Goal: Transaction & Acquisition: Purchase product/service

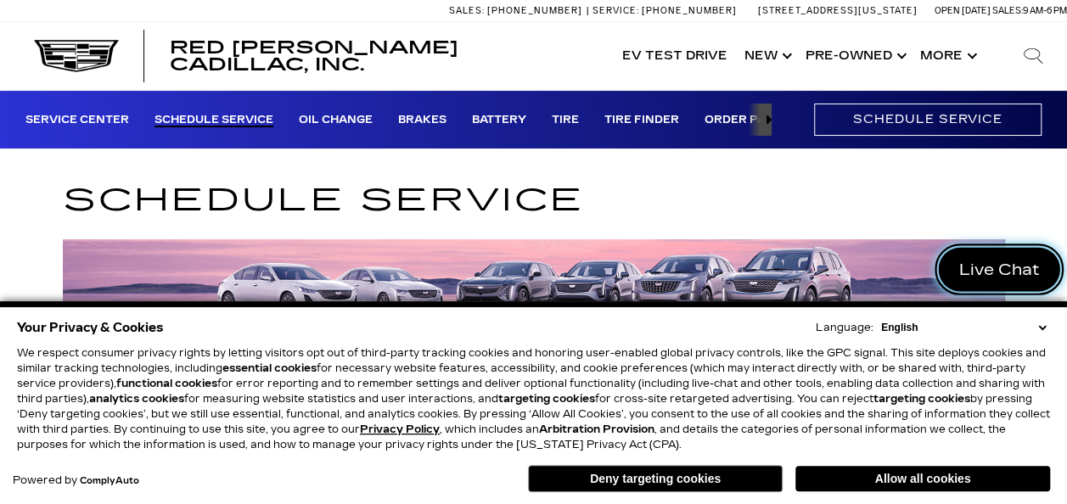
click at [985, 265] on span "Live Chat" at bounding box center [999, 269] width 99 height 21
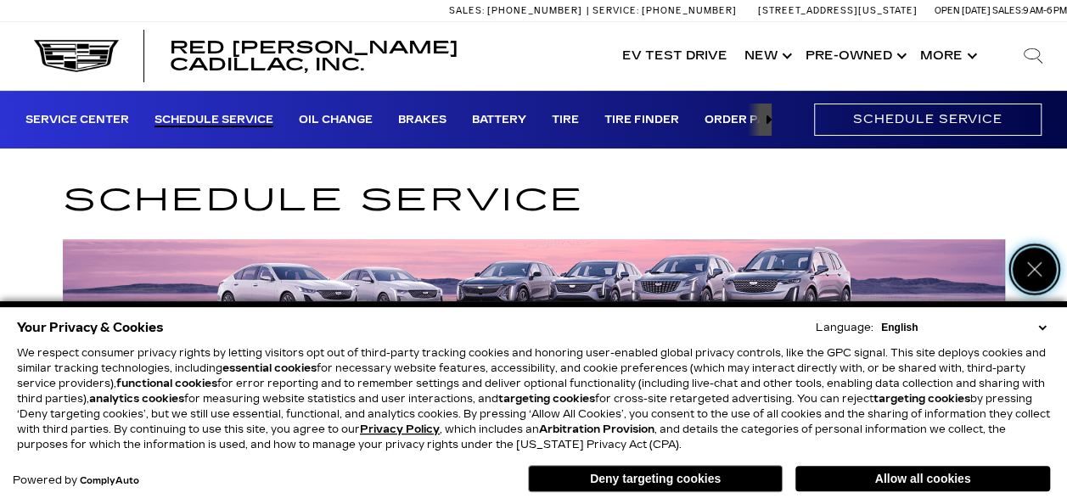
click at [1044, 273] on icon "Close" at bounding box center [1034, 269] width 21 height 21
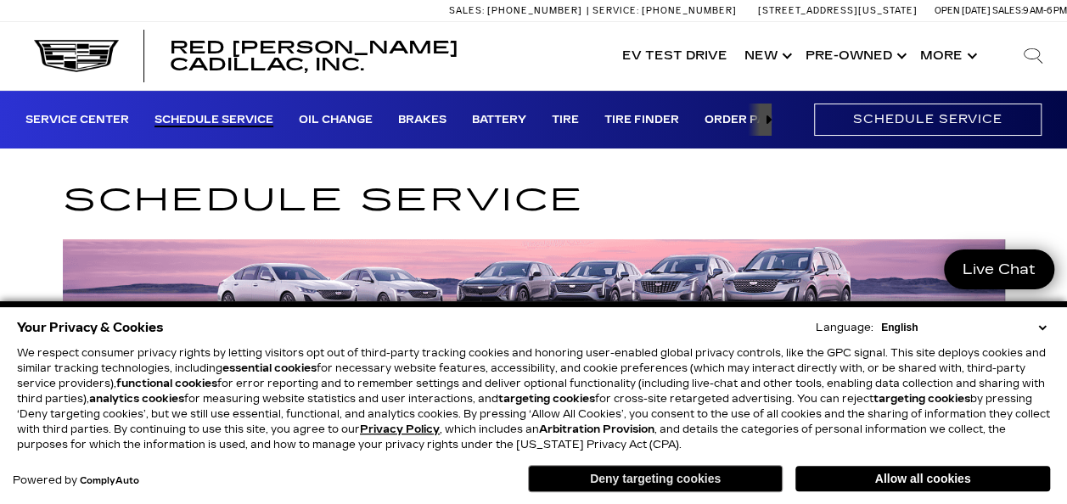
click at [735, 480] on button "Deny targeting cookies" at bounding box center [655, 478] width 255 height 27
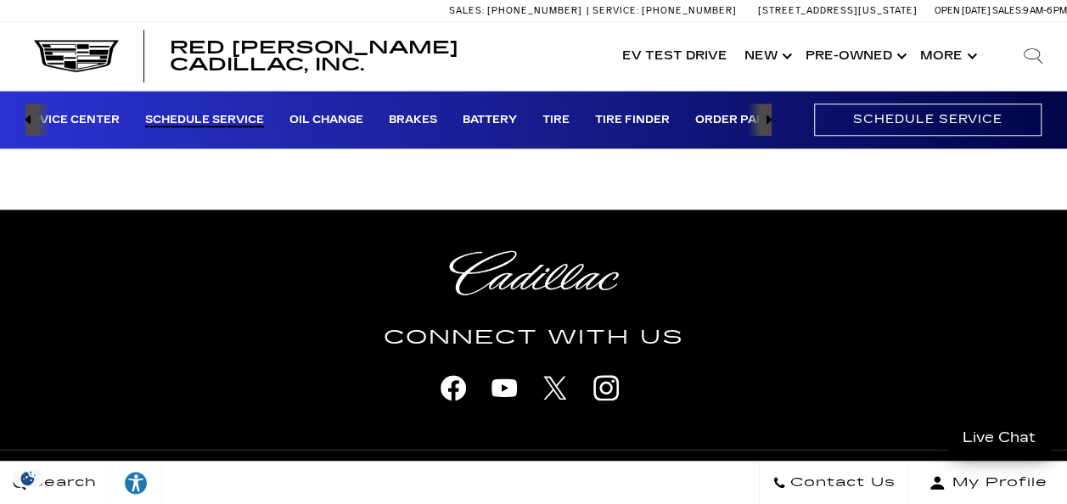
scroll to position [724, 0]
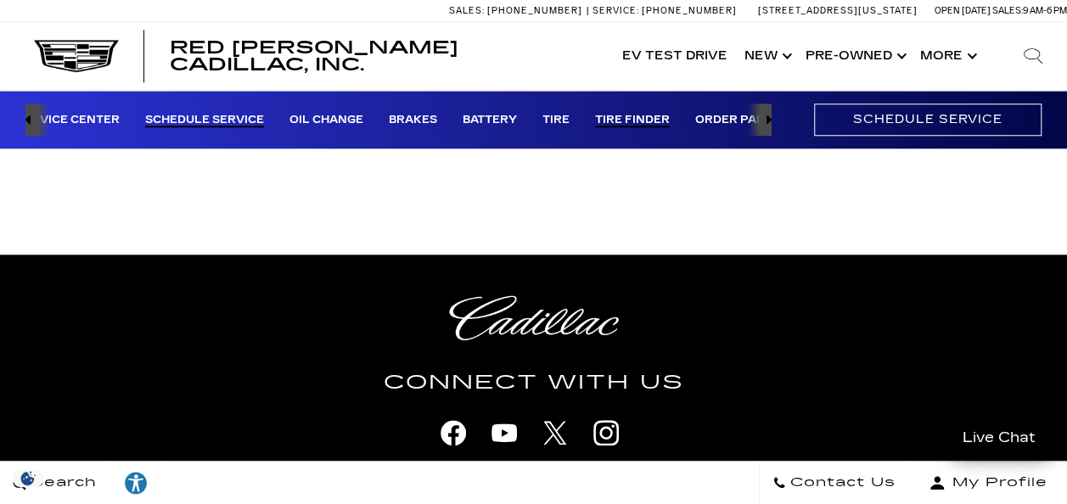
click at [620, 115] on link "Tire Finder" at bounding box center [632, 121] width 75 height 14
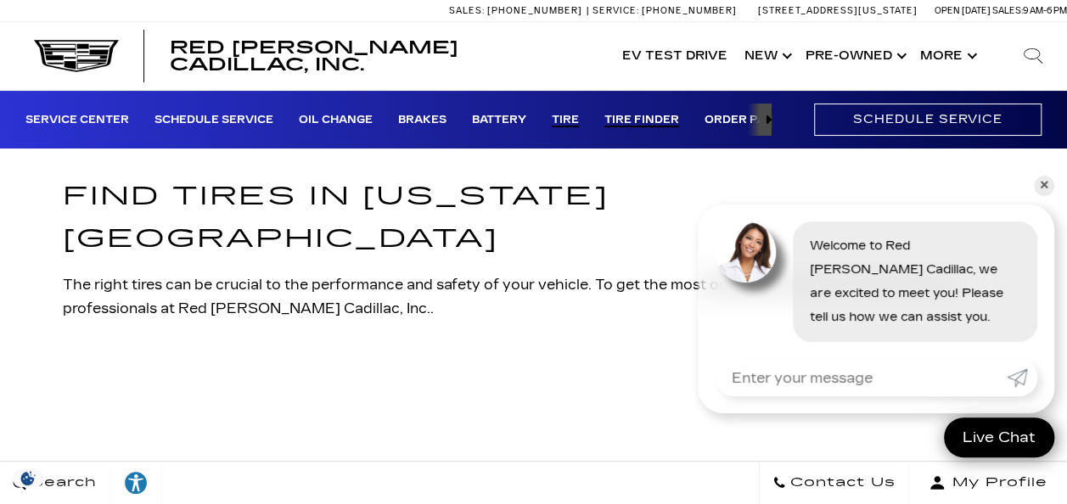
click at [564, 114] on link "Tire" at bounding box center [565, 121] width 27 height 14
